Goal: Find specific page/section: Find specific page/section

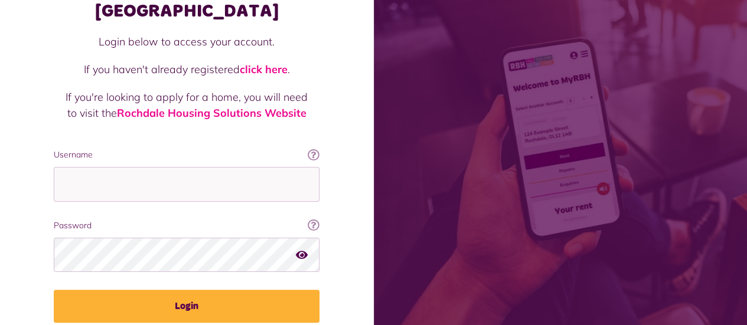
scroll to position [128, 0]
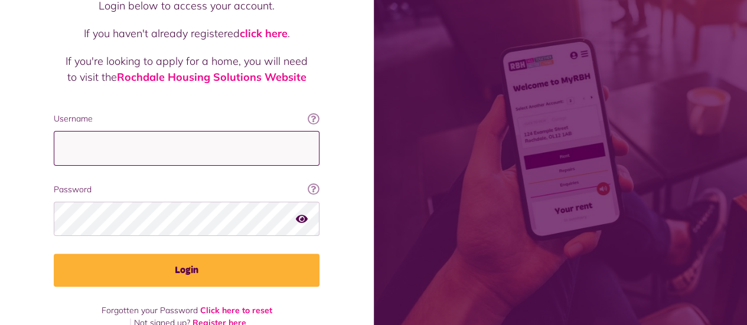
type input "**********"
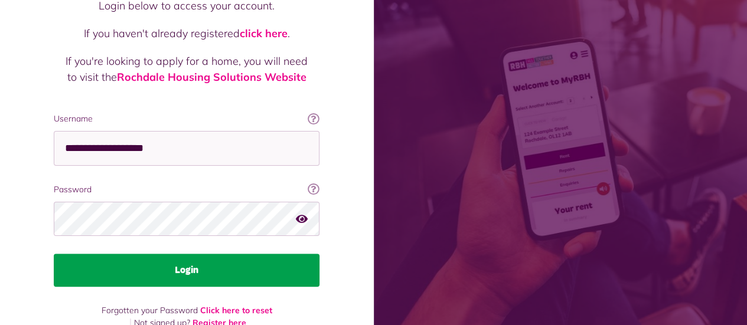
click at [166, 254] on button "Login" at bounding box center [187, 270] width 266 height 33
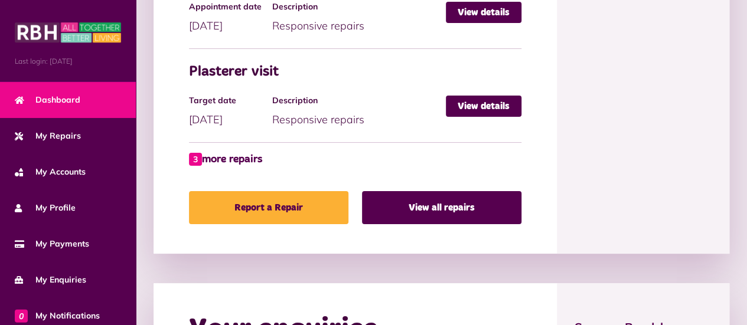
scroll to position [720, 0]
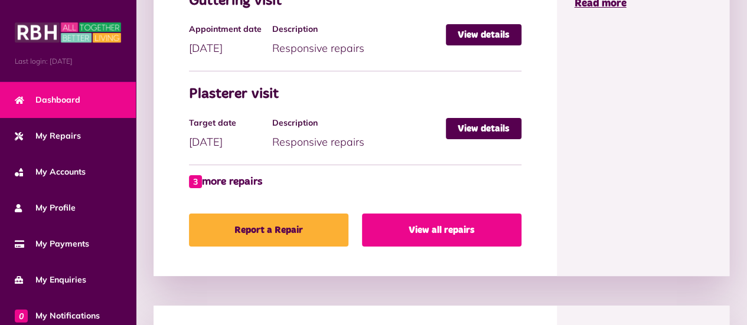
click at [454, 228] on link "View all repairs" at bounding box center [441, 230] width 159 height 33
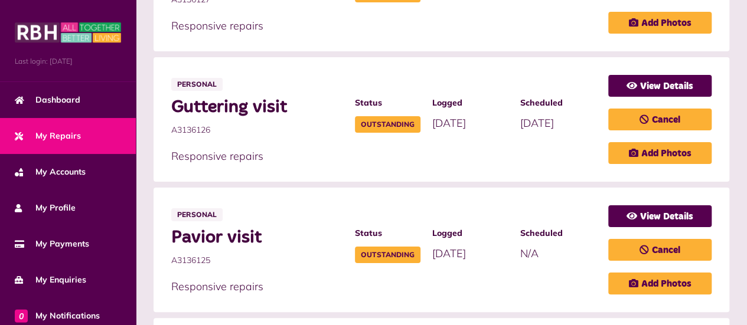
scroll to position [676, 0]
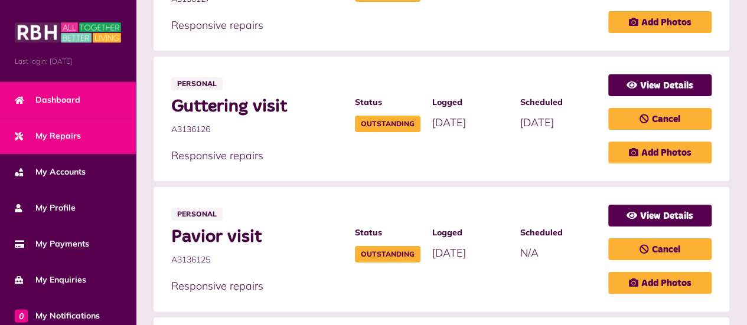
click at [76, 101] on span "Dashboard" at bounding box center [48, 100] width 66 height 12
